Goal: Contribute content: Add original content to the website for others to see

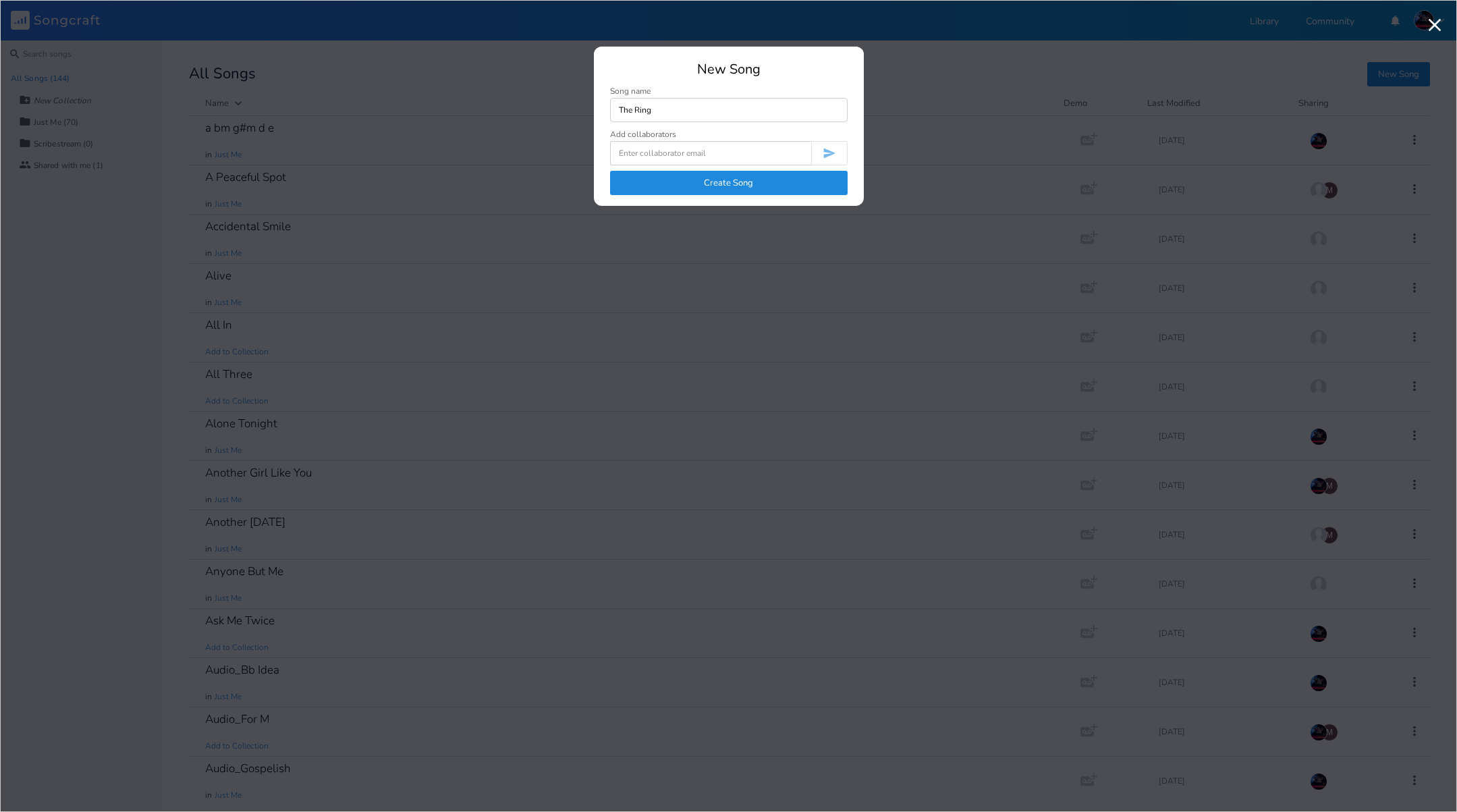
type input "The Ring"
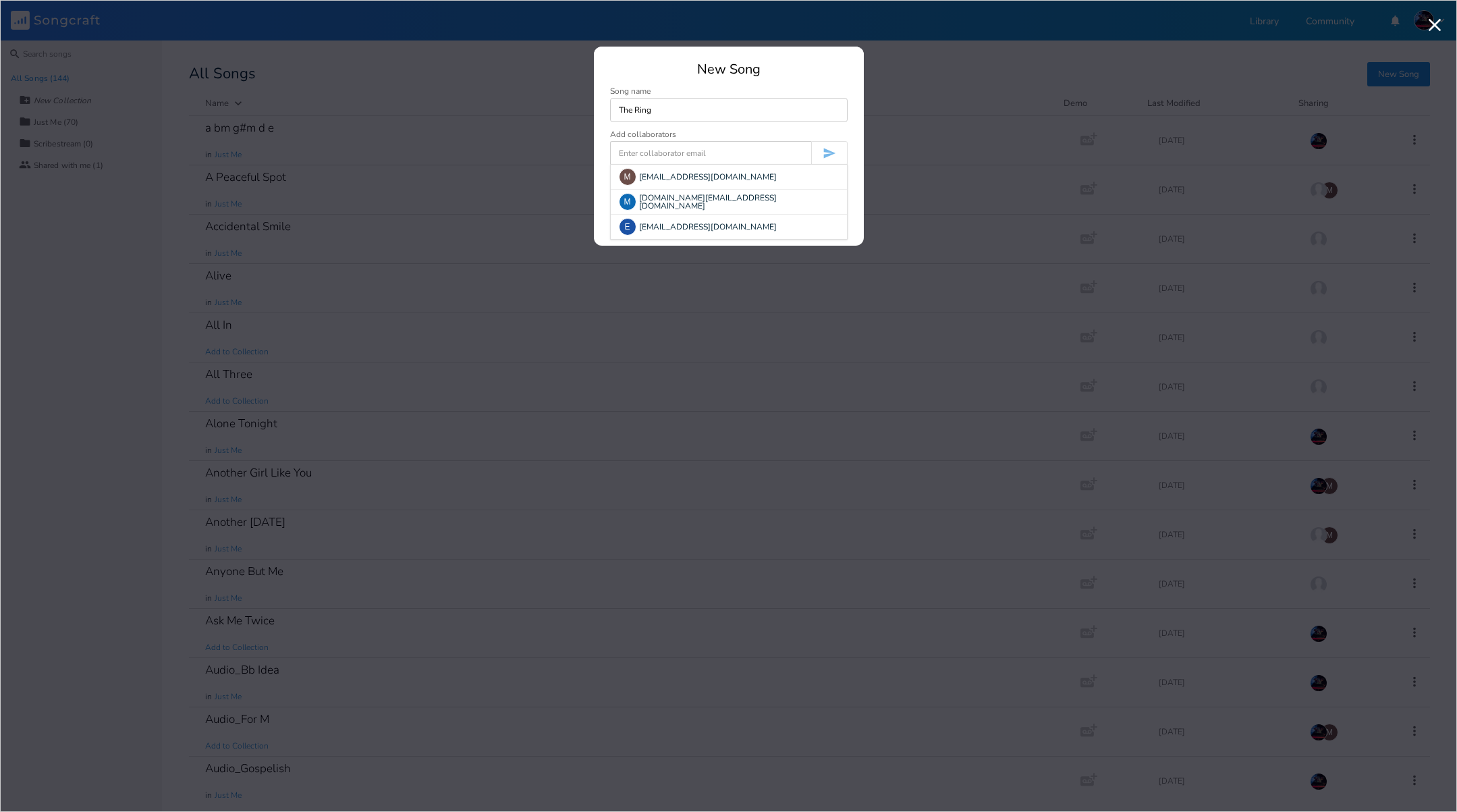
click at [760, 76] on div "New Song" at bounding box center [728, 69] width 238 height 14
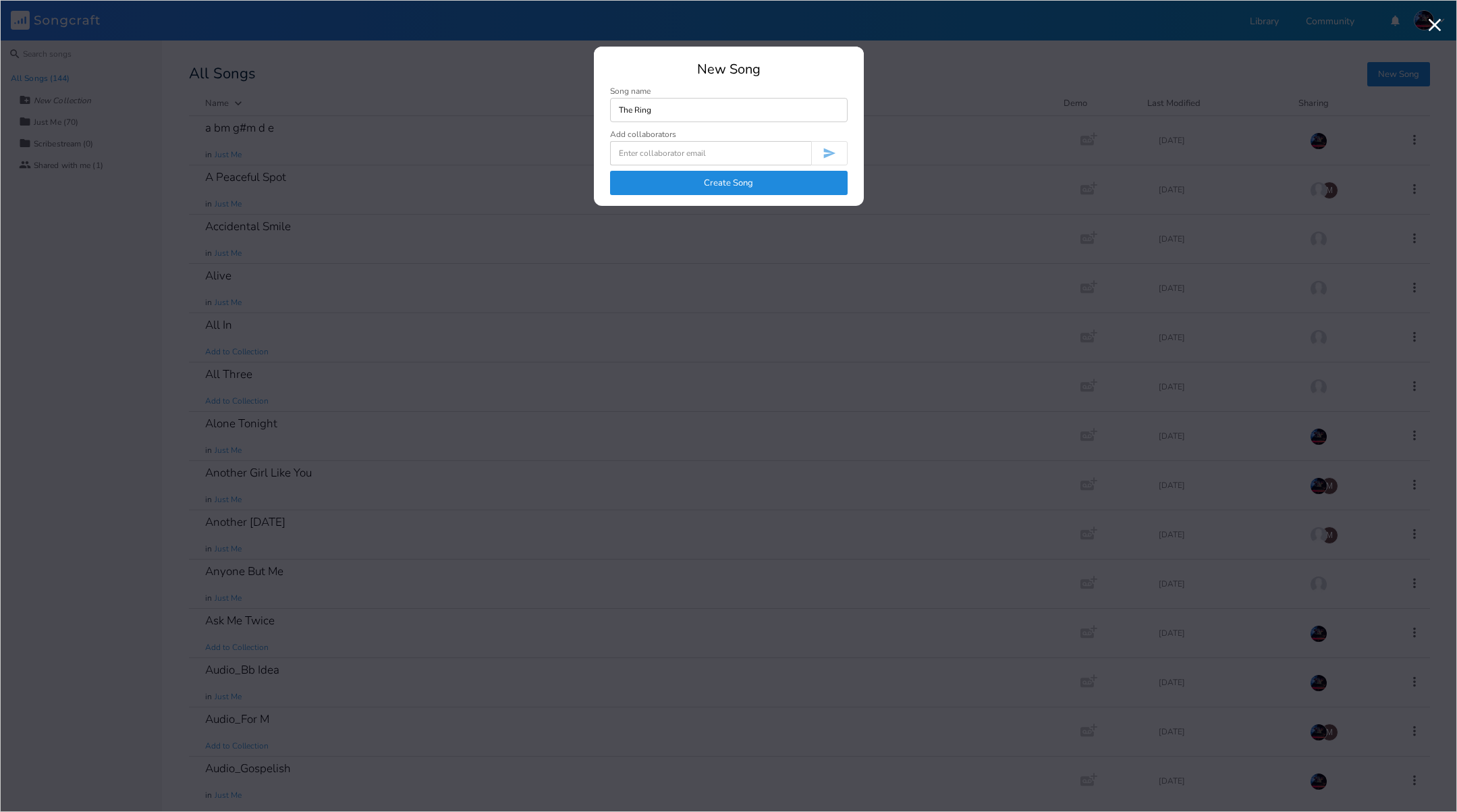
click at [724, 190] on button "Create Song" at bounding box center [728, 183] width 238 height 25
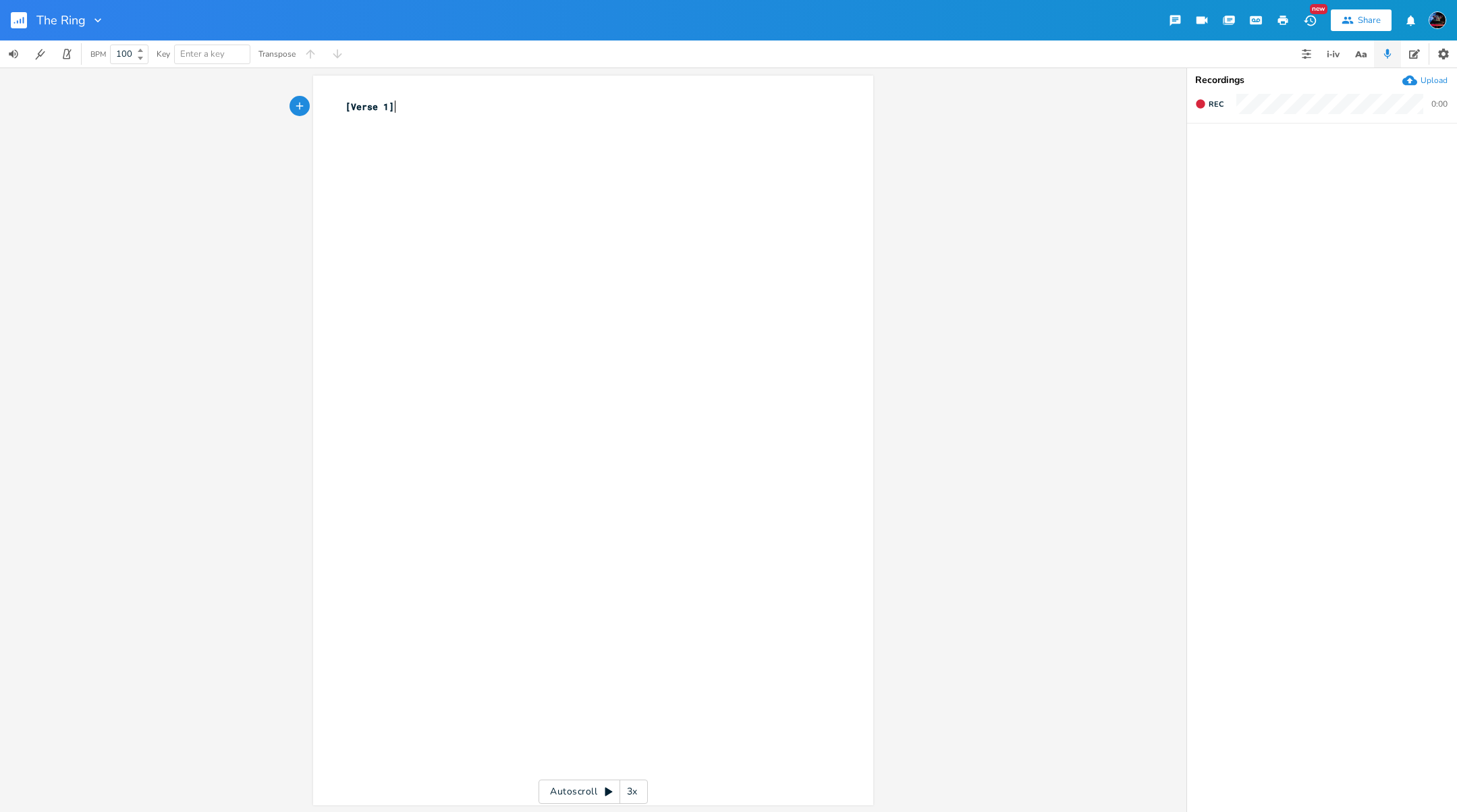
scroll to position [0, 1]
click at [390, 124] on pre "​" at bounding box center [586, 121] width 487 height 15
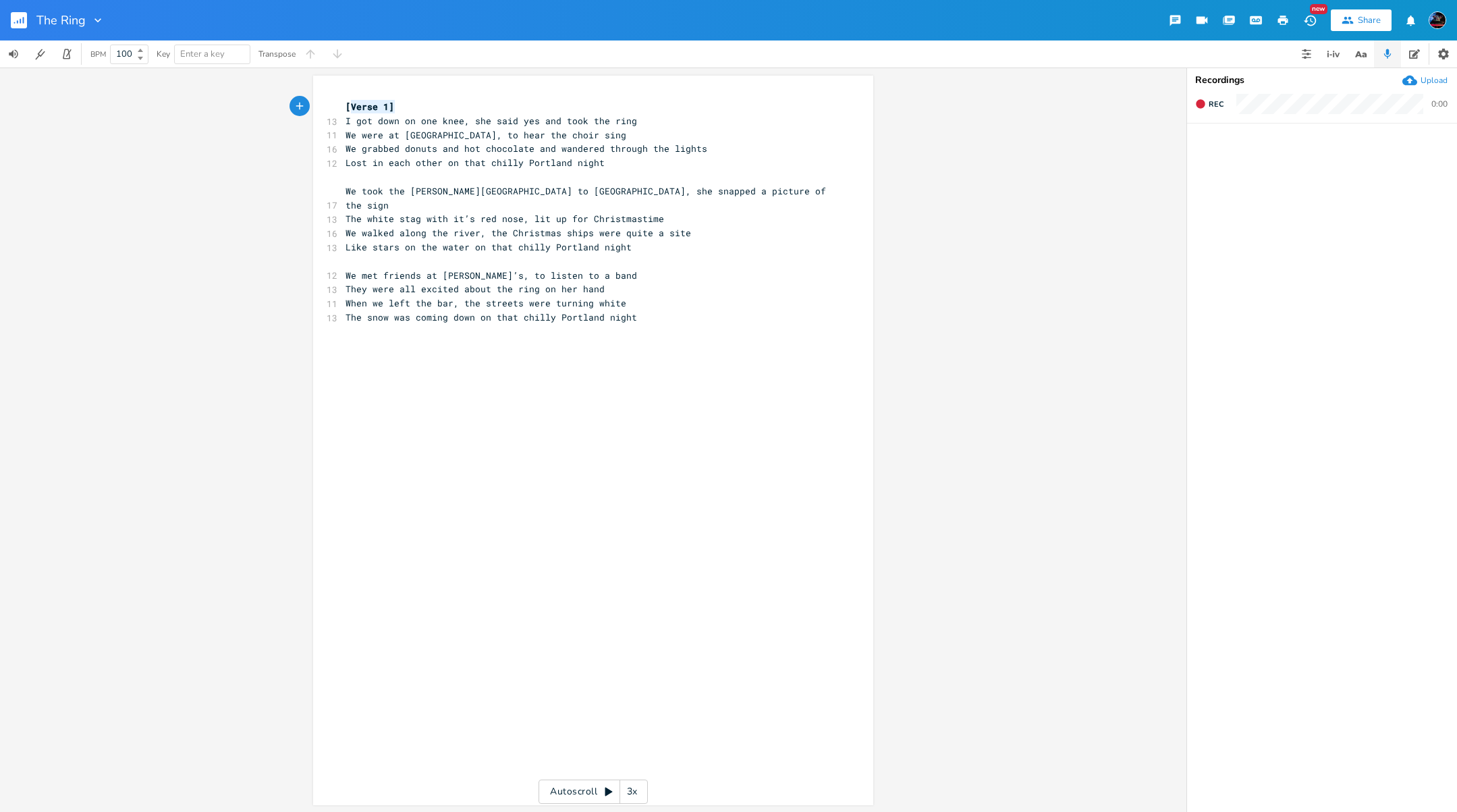
type textarea "[Verse 1]"
drag, startPoint x: 394, startPoint y: 106, endPoint x: 342, endPoint y: 106, distance: 52.0
click at [343, 106] on pre "[Verse 1]" at bounding box center [586, 107] width 487 height 15
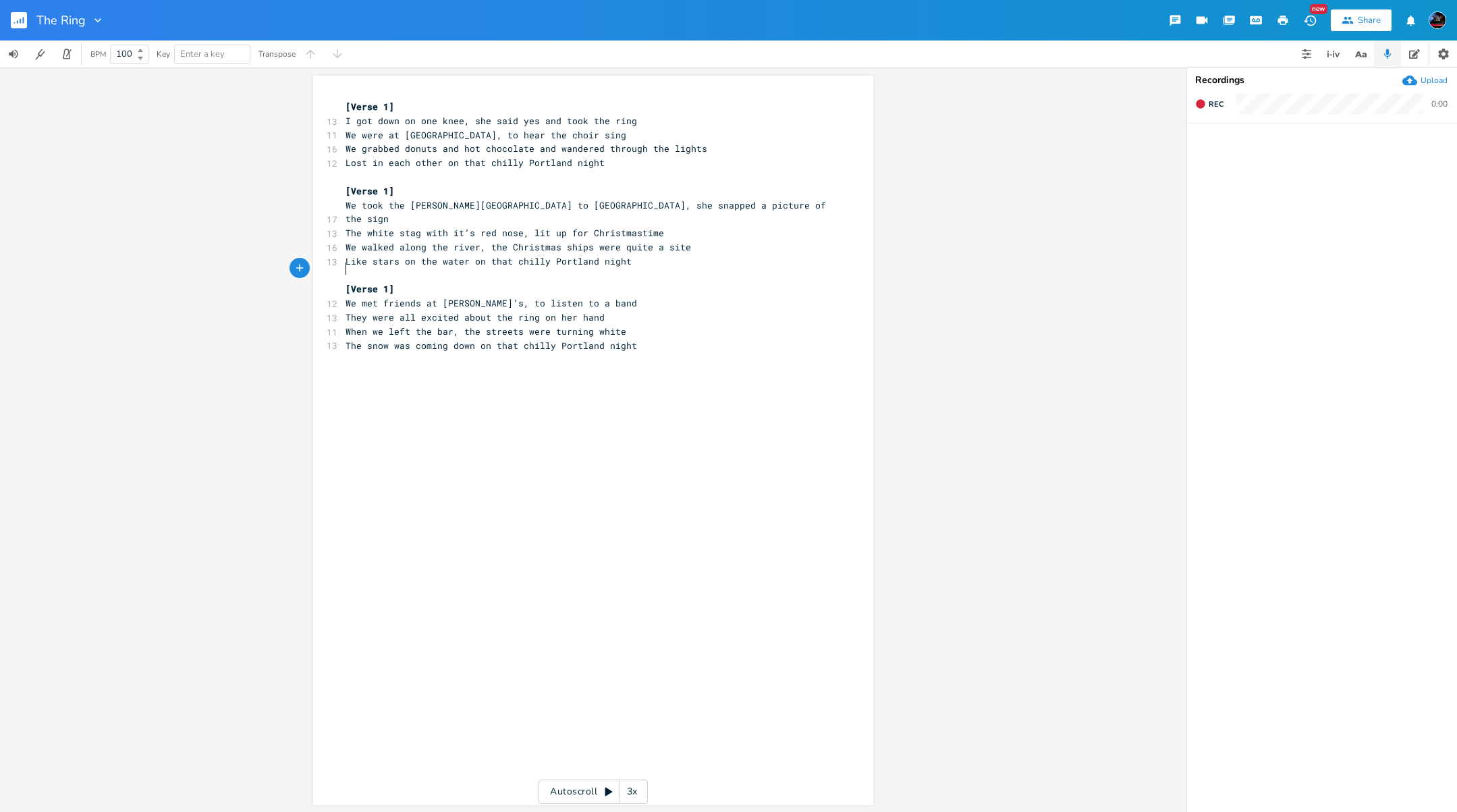
click at [384, 188] on span "[Verse 1]" at bounding box center [369, 190] width 48 height 12
type textarea "2"
type textarea "3"
click at [436, 120] on span "I got down on one knee, she said yes and took the ring" at bounding box center [491, 120] width 291 height 12
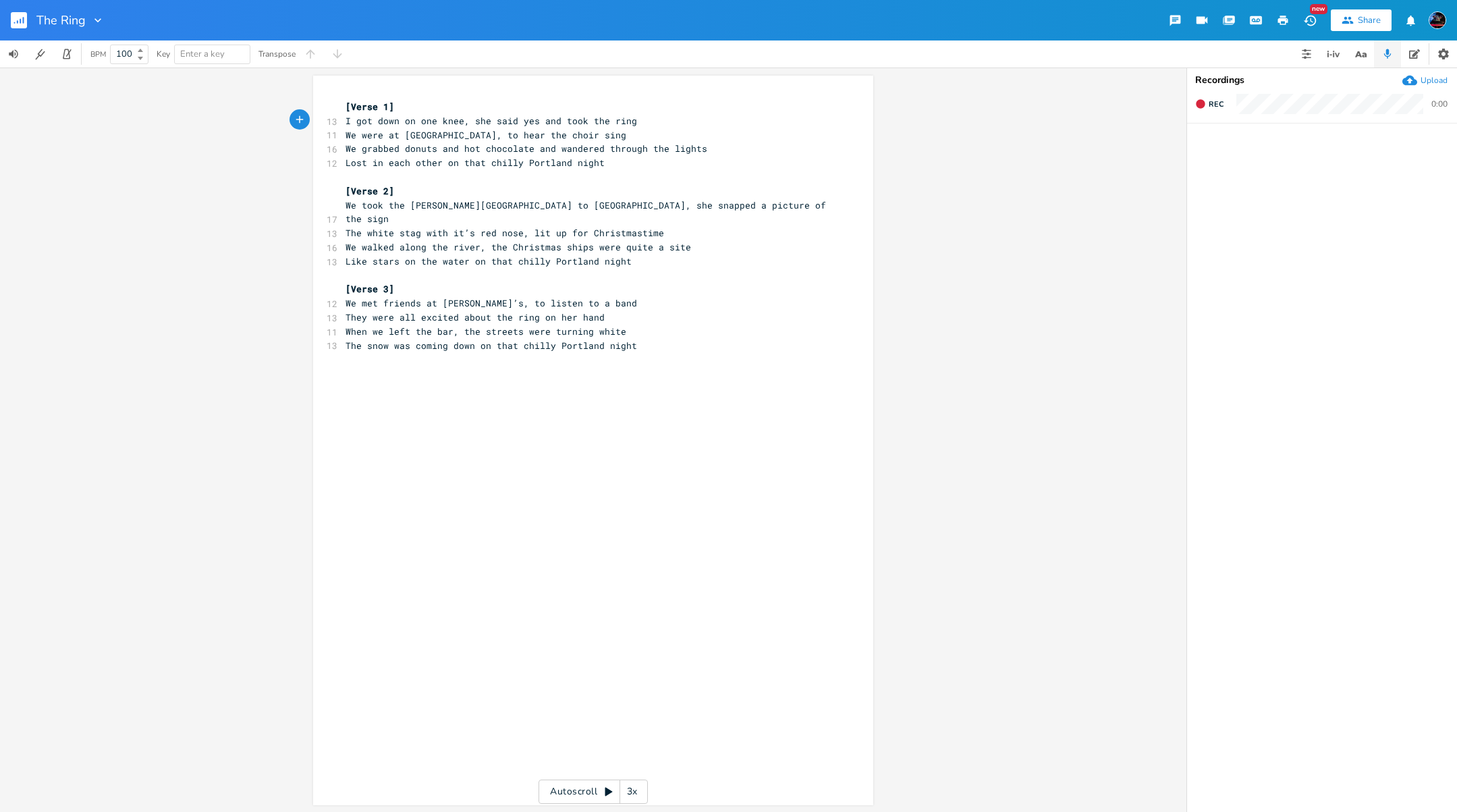
type textarea "A"
type textarea "​"
